Goal: Task Accomplishment & Management: Manage account settings

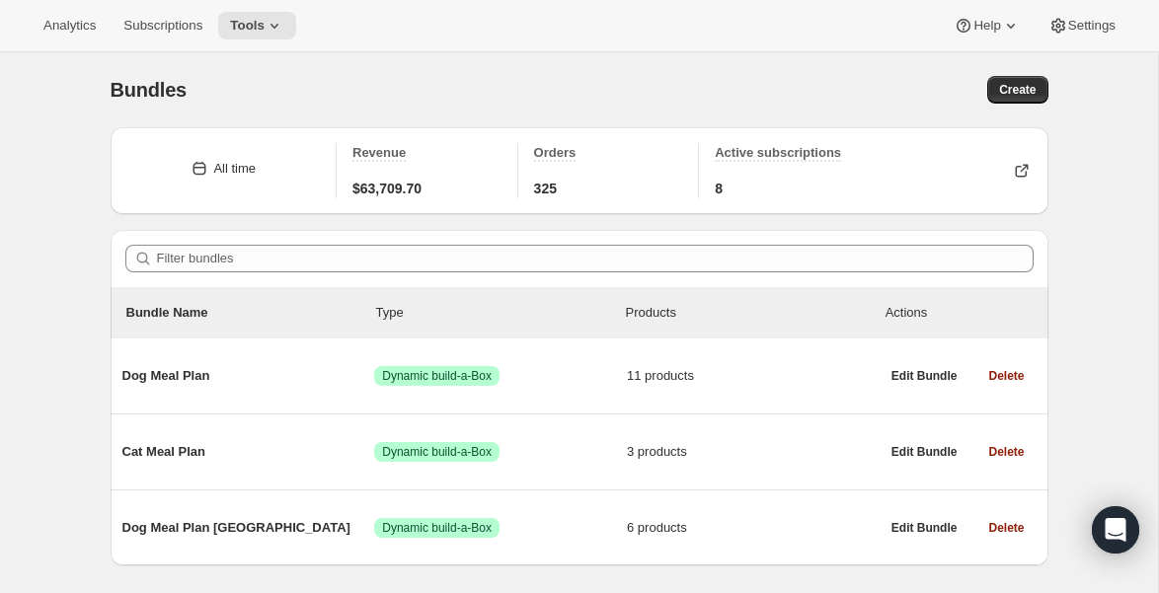
scroll to position [52, 0]
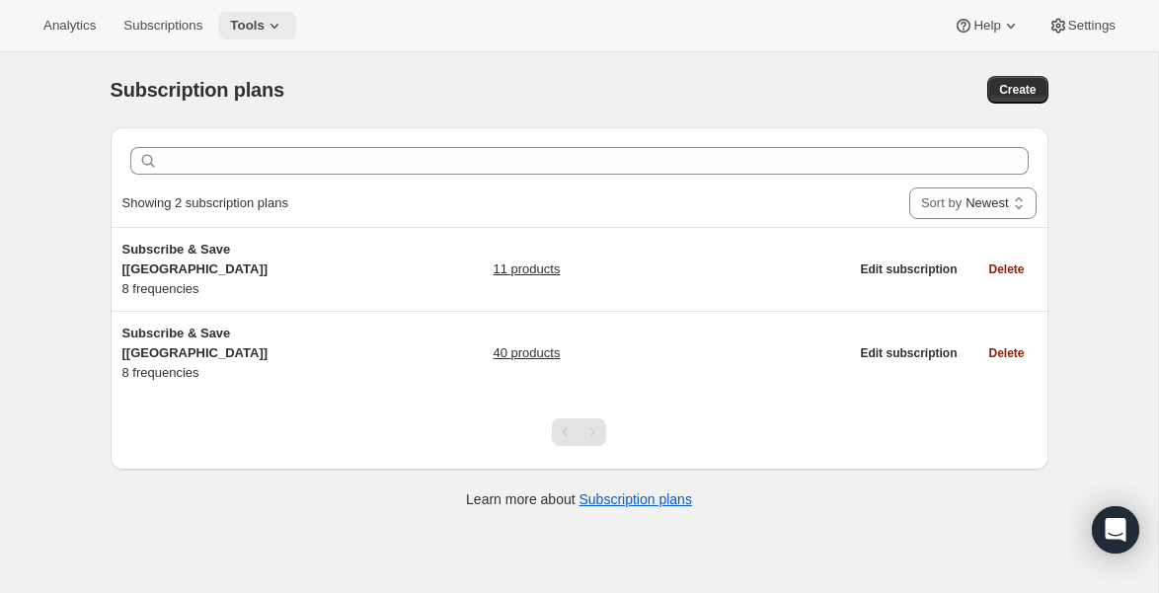
click at [253, 26] on span "Tools" at bounding box center [247, 26] width 35 height 16
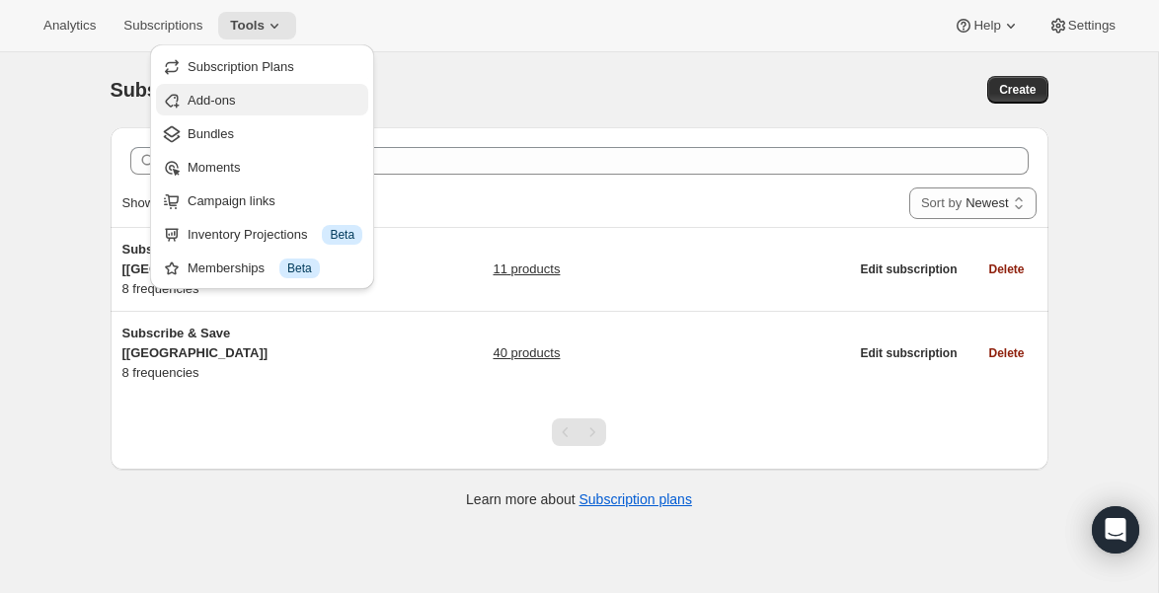
click at [231, 101] on span "Add-ons" at bounding box center [211, 100] width 47 height 15
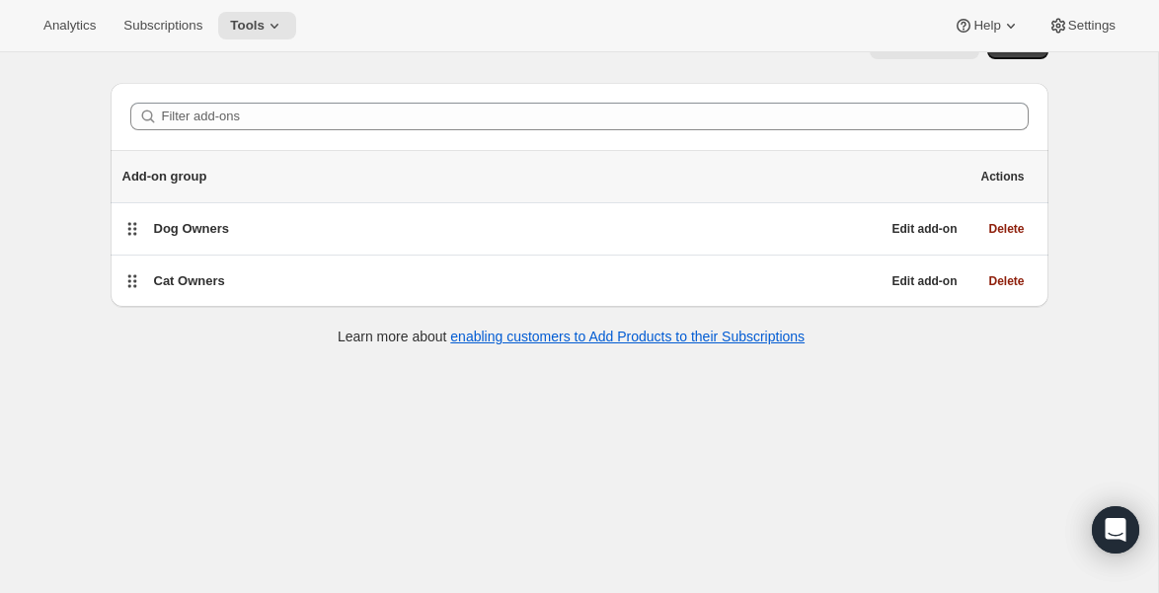
scroll to position [18, 0]
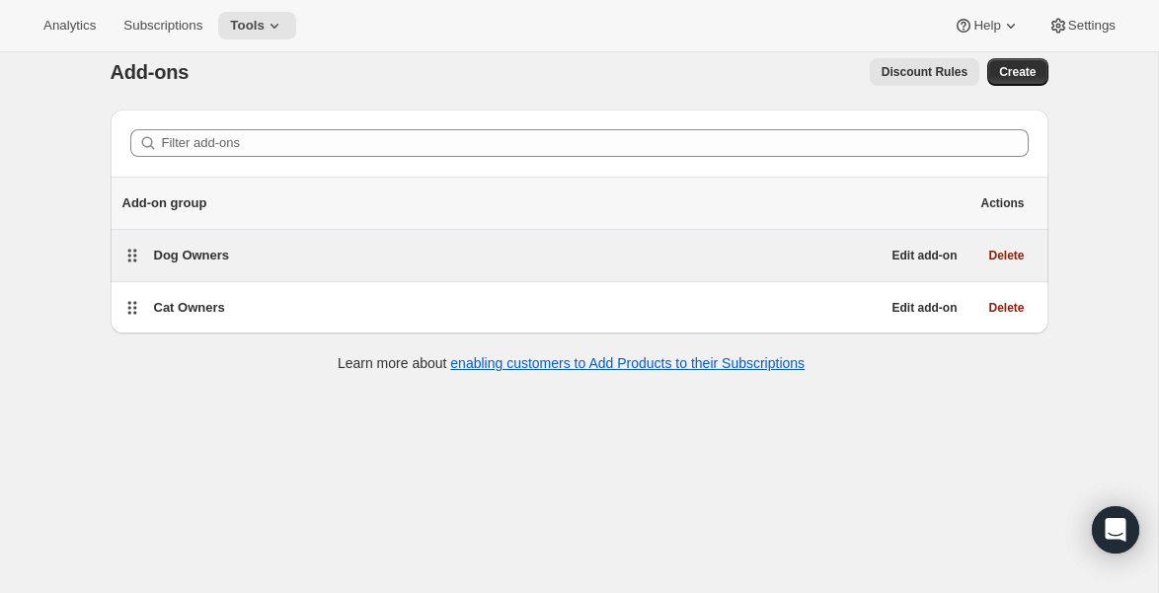
click at [180, 257] on span "Dog Owners" at bounding box center [192, 255] width 76 height 15
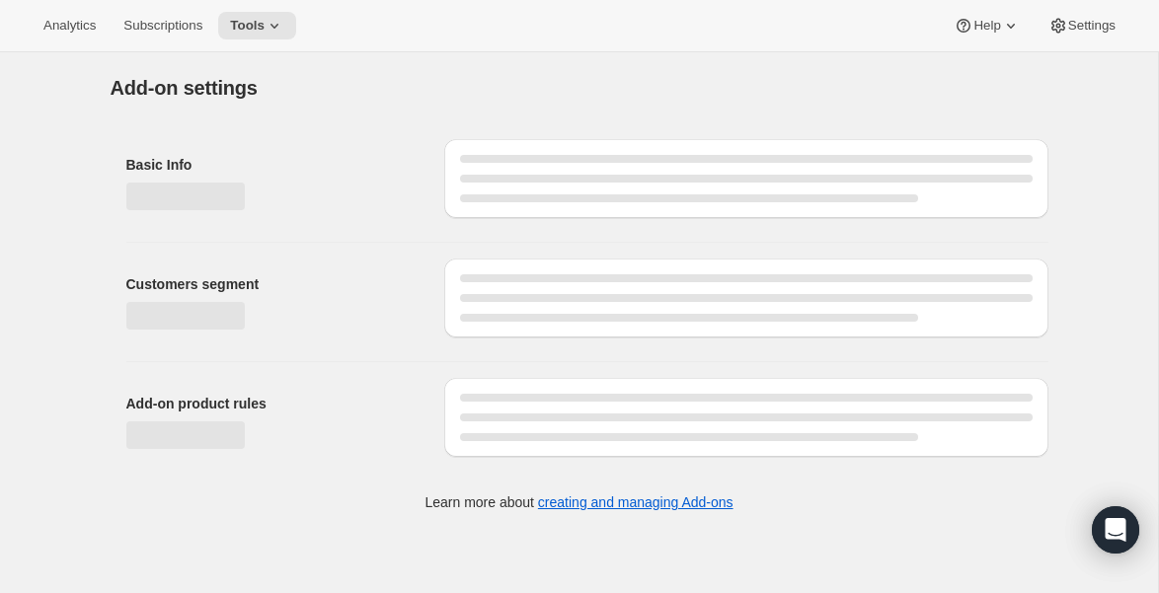
select select "selectedVariants"
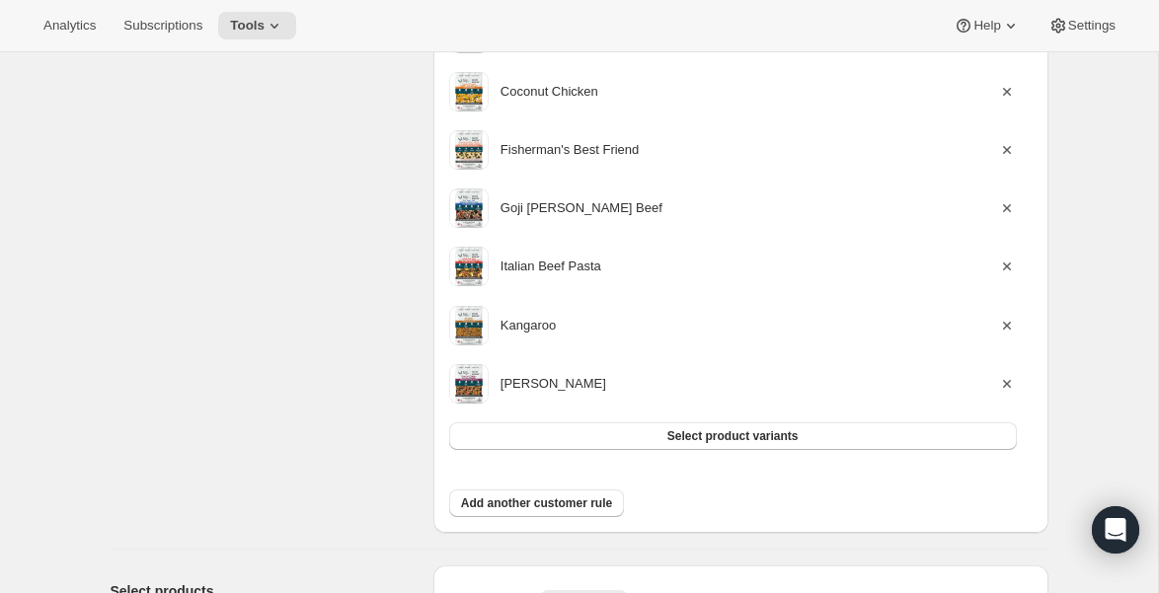
scroll to position [563, 0]
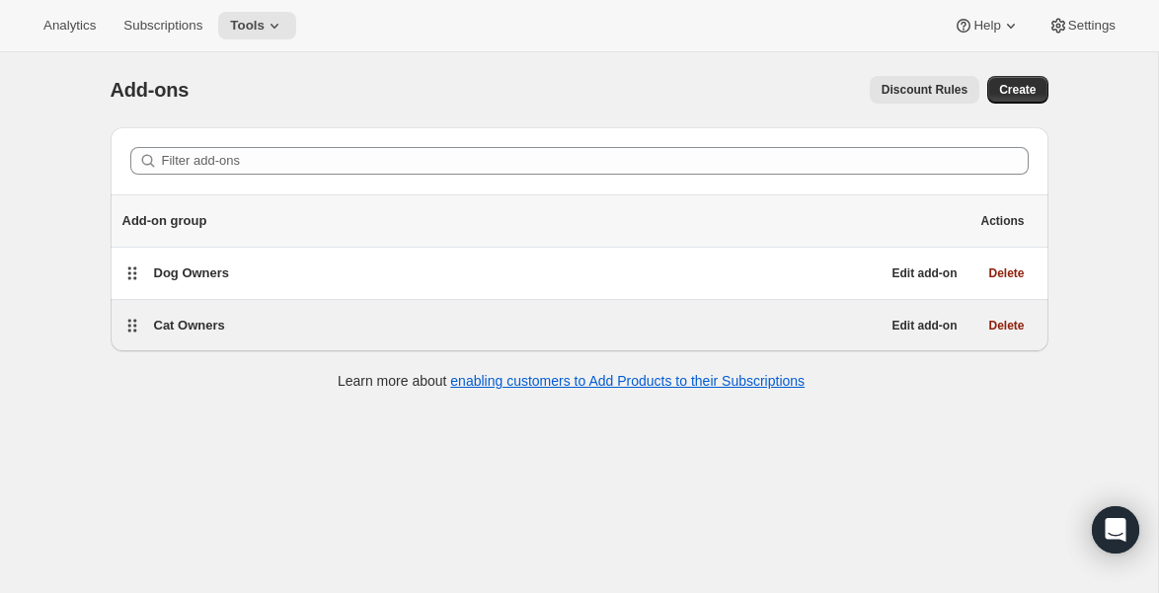
click at [211, 323] on span "Cat Owners" at bounding box center [189, 325] width 71 height 15
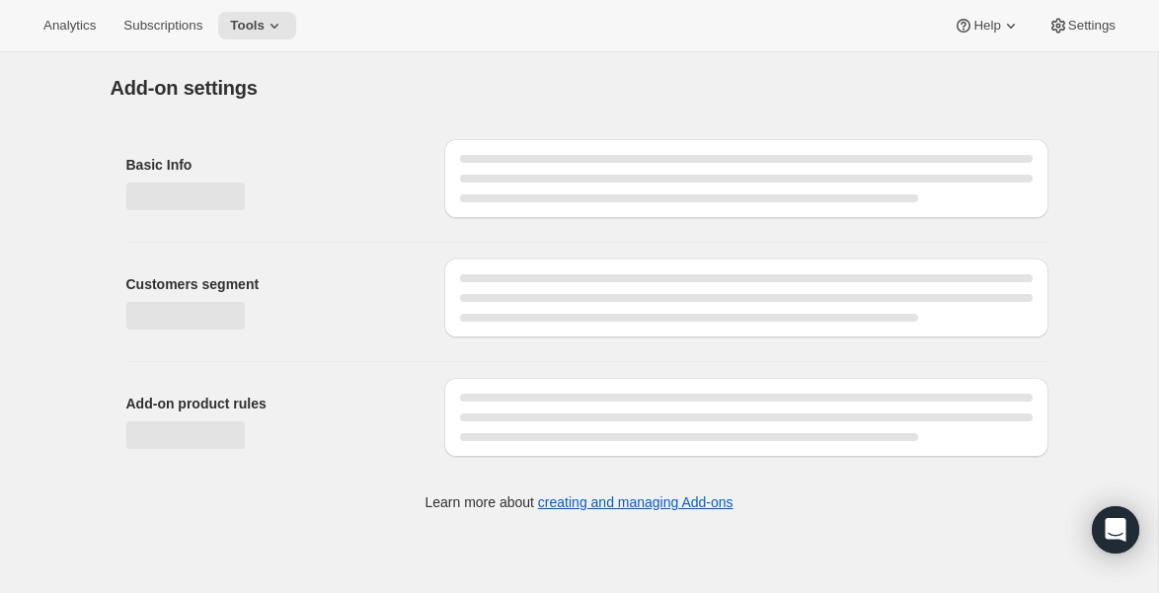
select select "selectedVariants"
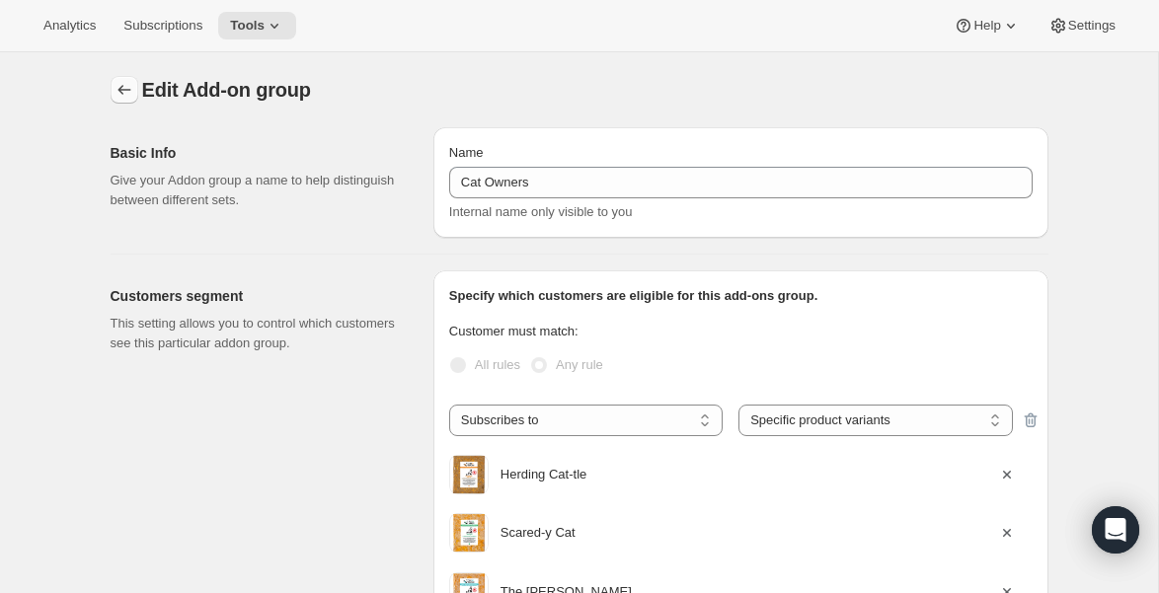
click at [128, 97] on icon "Addon groups" at bounding box center [124, 90] width 20 height 20
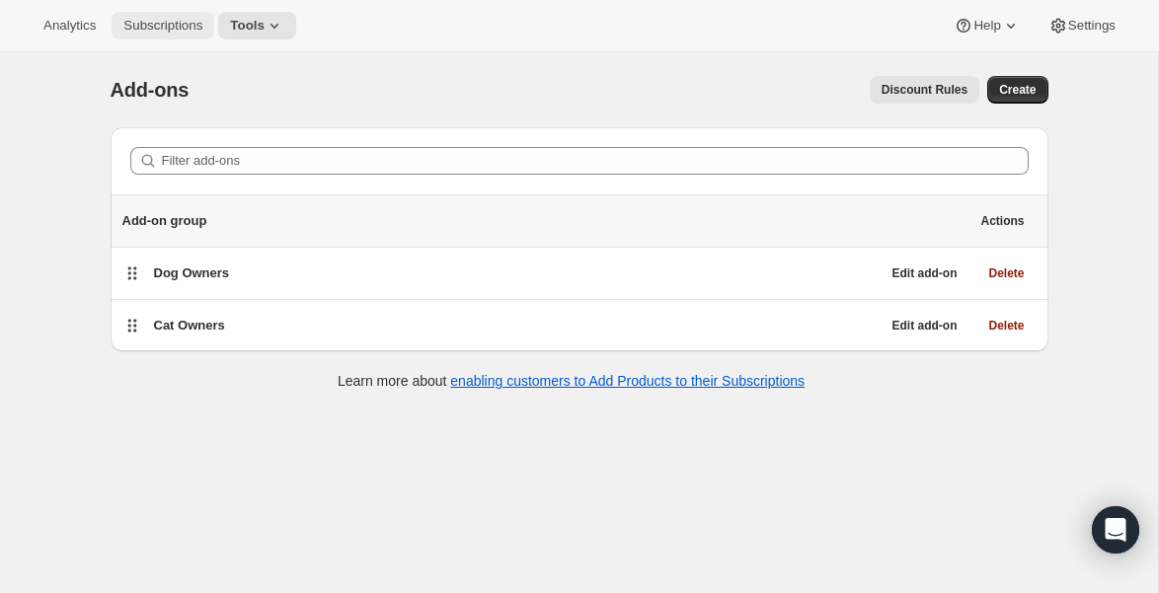
click at [154, 20] on span "Subscriptions" at bounding box center [162, 26] width 79 height 16
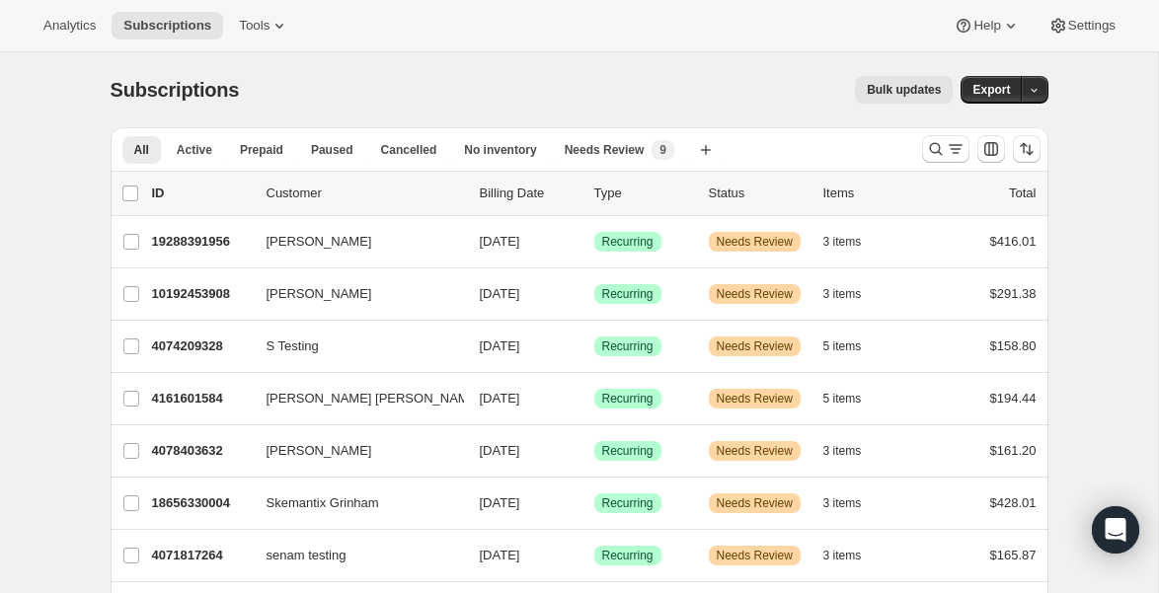
click at [503, 96] on div "Bulk updates" at bounding box center [608, 90] width 690 height 28
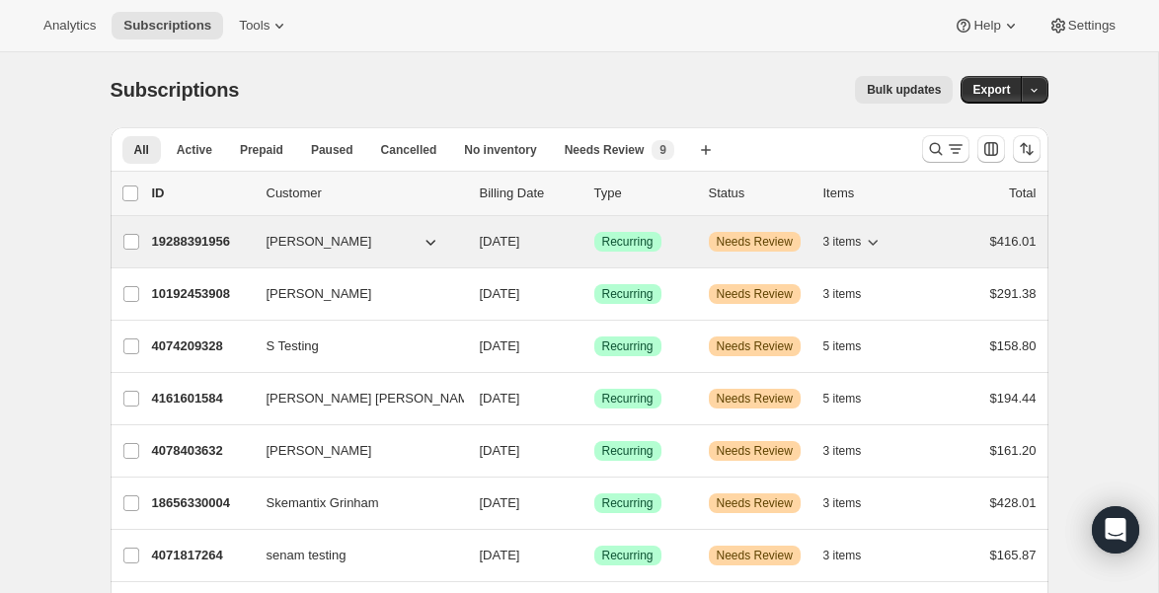
click at [305, 238] on span "[PERSON_NAME]" at bounding box center [320, 242] width 106 height 20
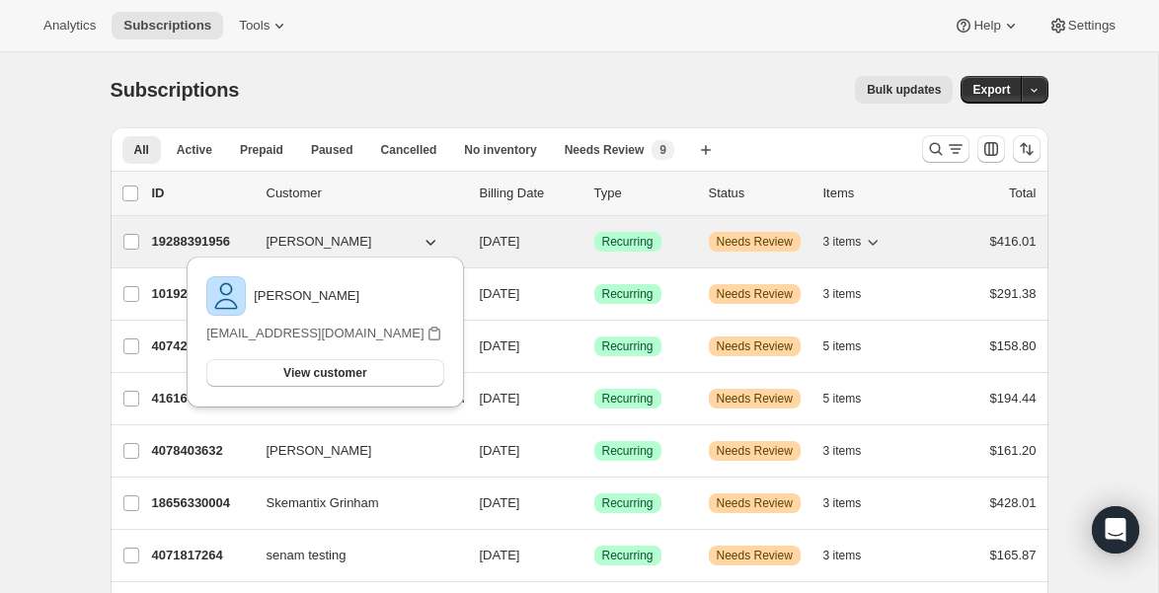
click at [761, 234] on span "Needs Review" at bounding box center [755, 242] width 76 height 16
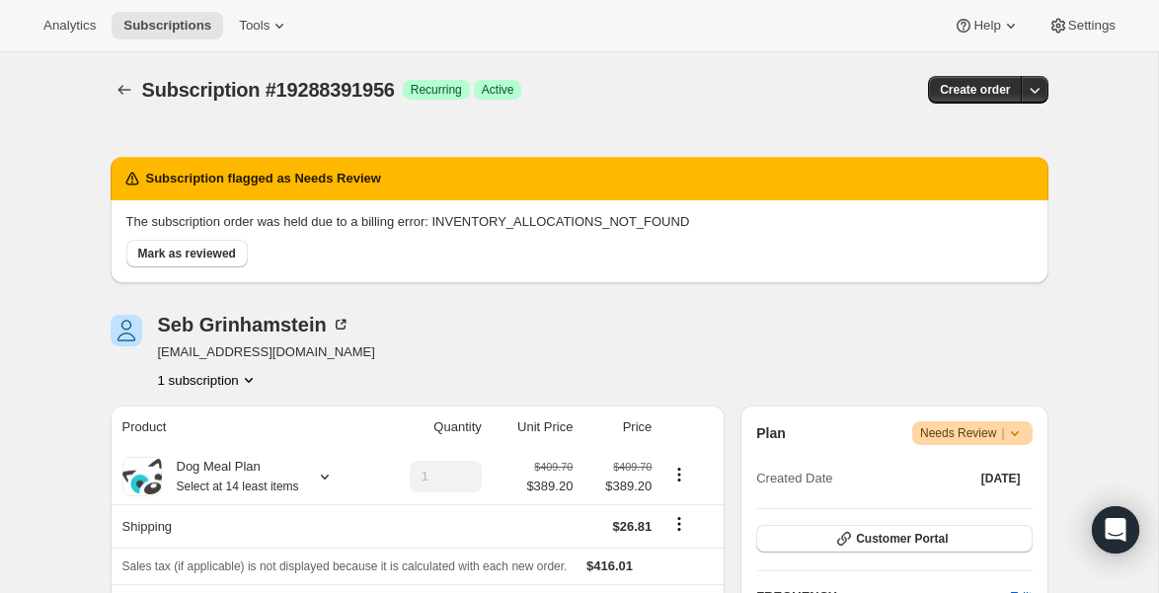
click at [689, 80] on div "Subscription #19288391956 Success Recurring Success Active" at bounding box center [428, 90] width 572 height 28
